Goal: Communication & Community: Answer question/provide support

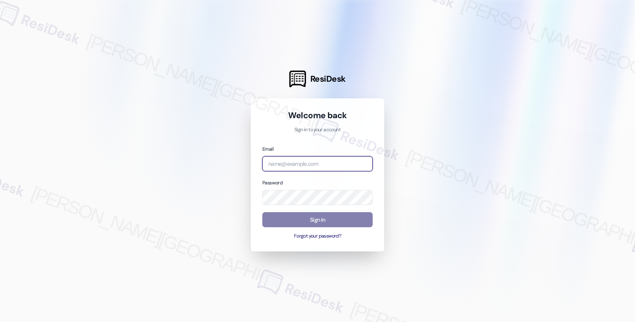
click at [295, 167] on input "email" at bounding box center [317, 163] width 110 height 15
type input "automated-surveys-twelve_rivers_management-fides.[PERSON_NAME]@twelve_rivers_[D…"
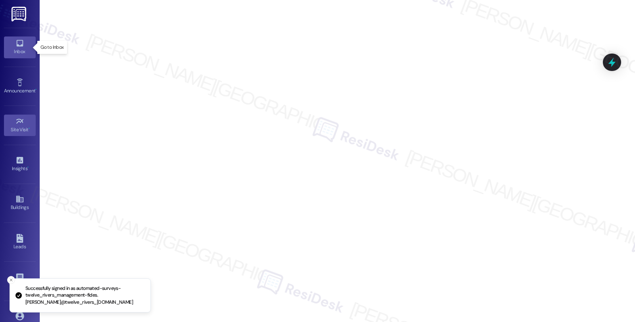
click at [7, 48] on div "Inbox" at bounding box center [20, 52] width 40 height 8
